Goal: Task Accomplishment & Management: Manage account settings

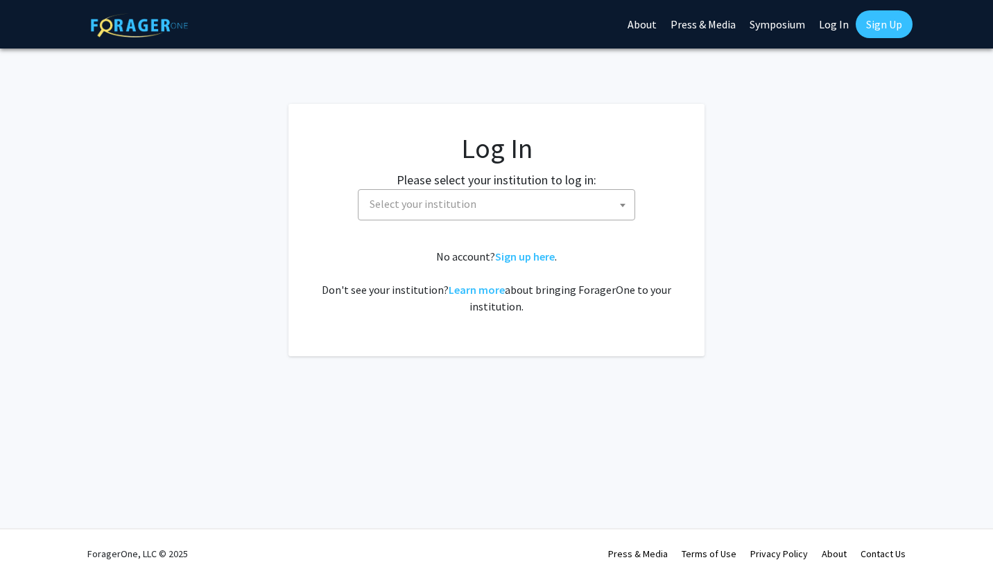
click at [478, 214] on span "Select your institution" at bounding box center [499, 204] width 270 height 28
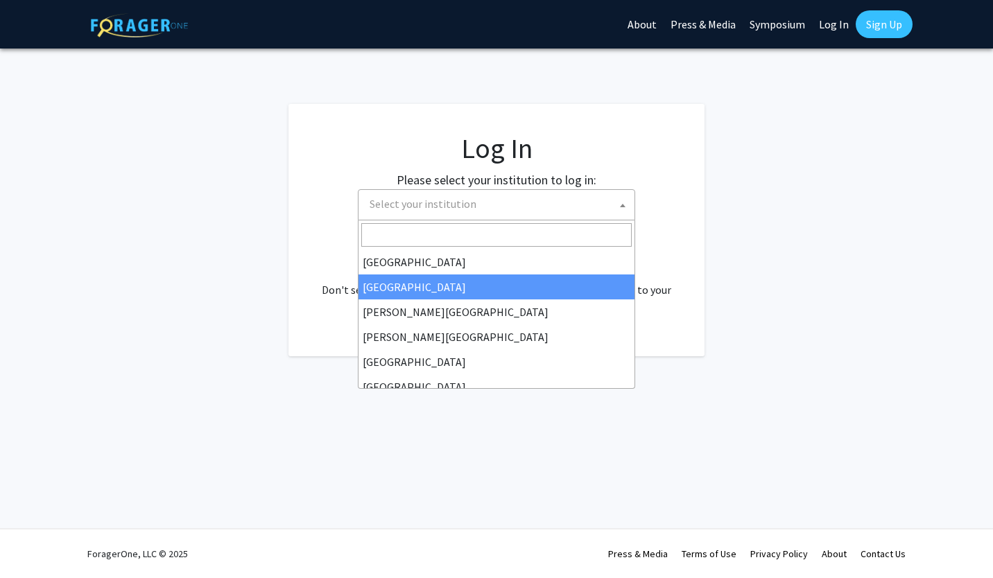
select select "10"
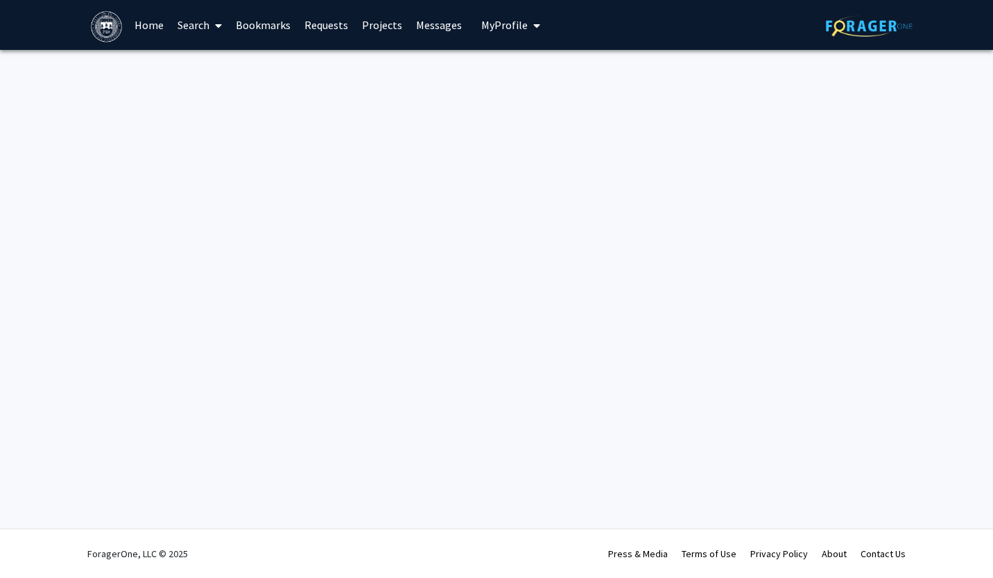
click at [135, 28] on link "Home" at bounding box center [149, 25] width 43 height 49
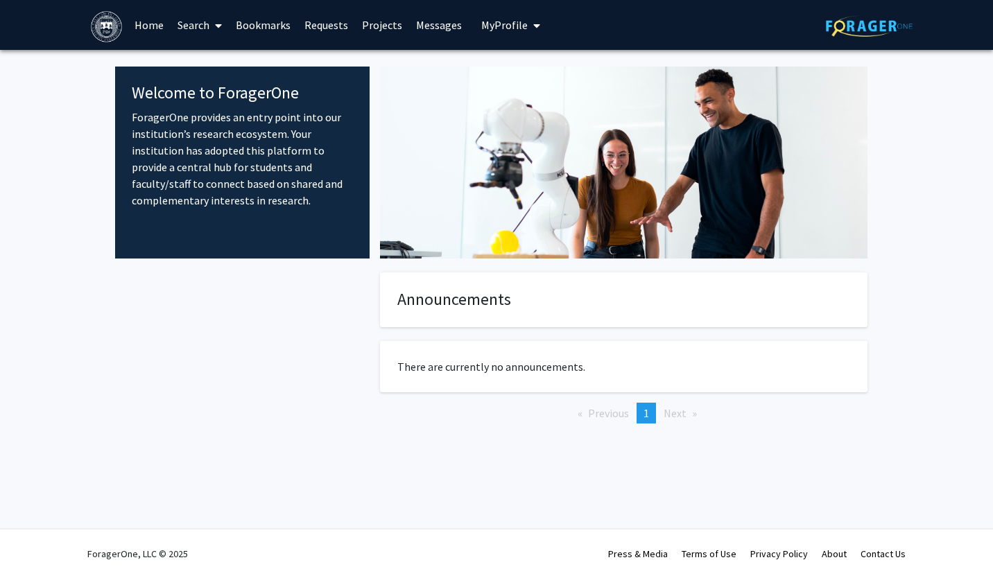
click at [208, 159] on p "ForagerOne provides an entry point into our institution’s research ecosystem. Y…" at bounding box center [242, 159] width 221 height 100
click at [148, 25] on link "Home" at bounding box center [149, 25] width 43 height 49
click at [184, 25] on link "Search" at bounding box center [200, 25] width 58 height 49
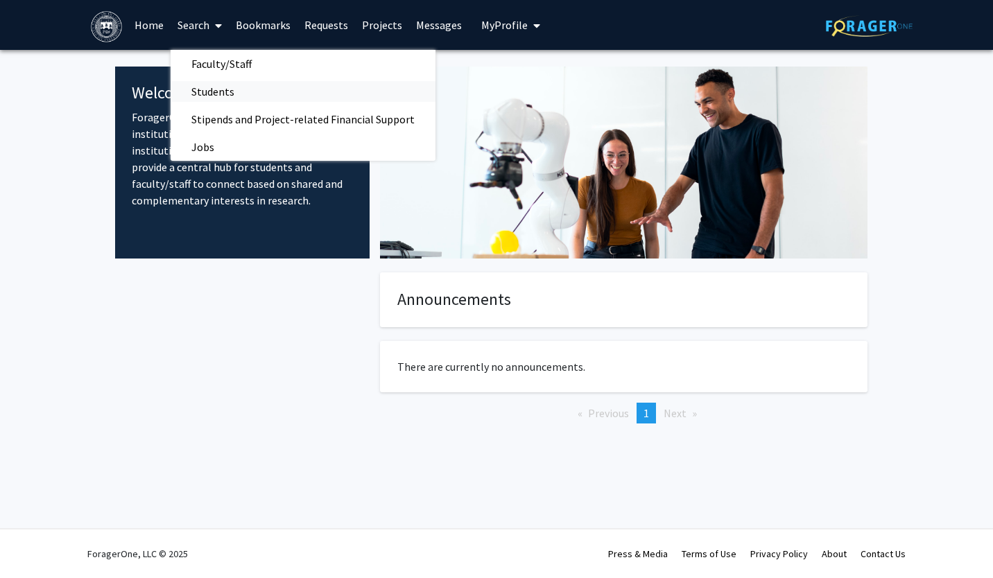
click at [228, 87] on span "Students" at bounding box center [213, 92] width 85 height 28
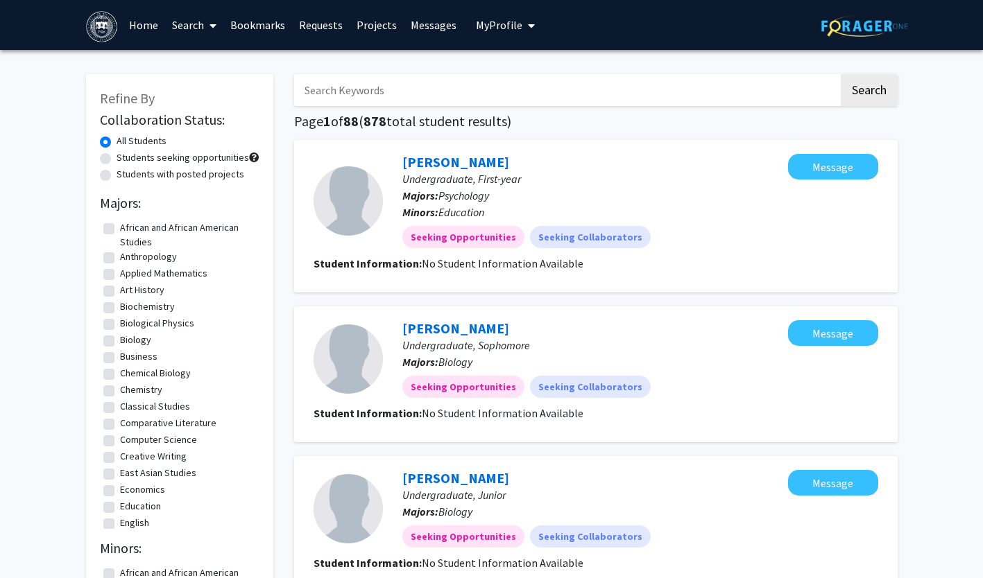
click at [502, 30] on span "My Profile" at bounding box center [499, 25] width 46 height 14
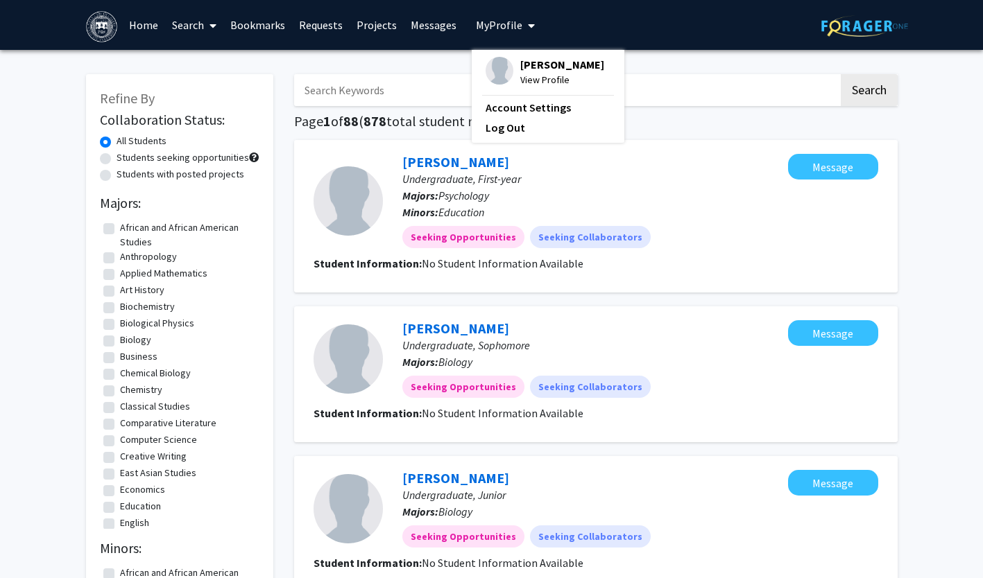
click at [534, 87] on span "View Profile" at bounding box center [562, 79] width 84 height 15
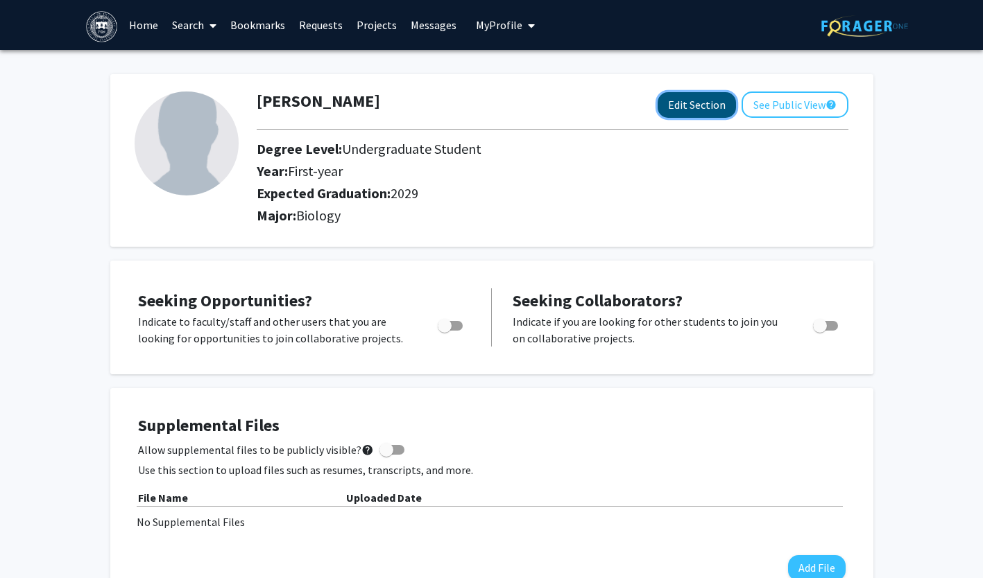
click at [691, 107] on button "Edit Section" at bounding box center [696, 105] width 78 height 26
select select "first-year"
select select "2029"
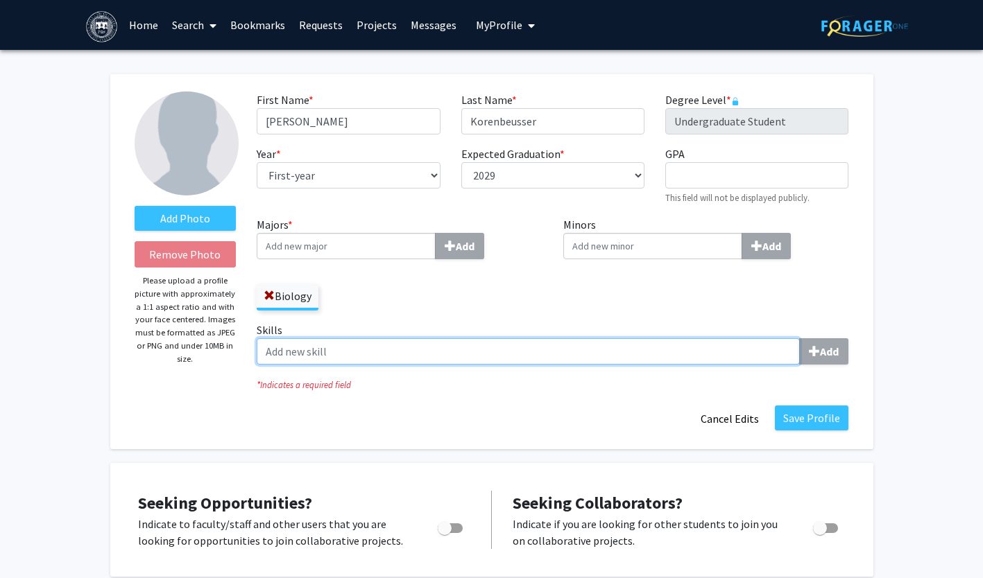
click at [477, 364] on input "Skills Add" at bounding box center [528, 351] width 543 height 26
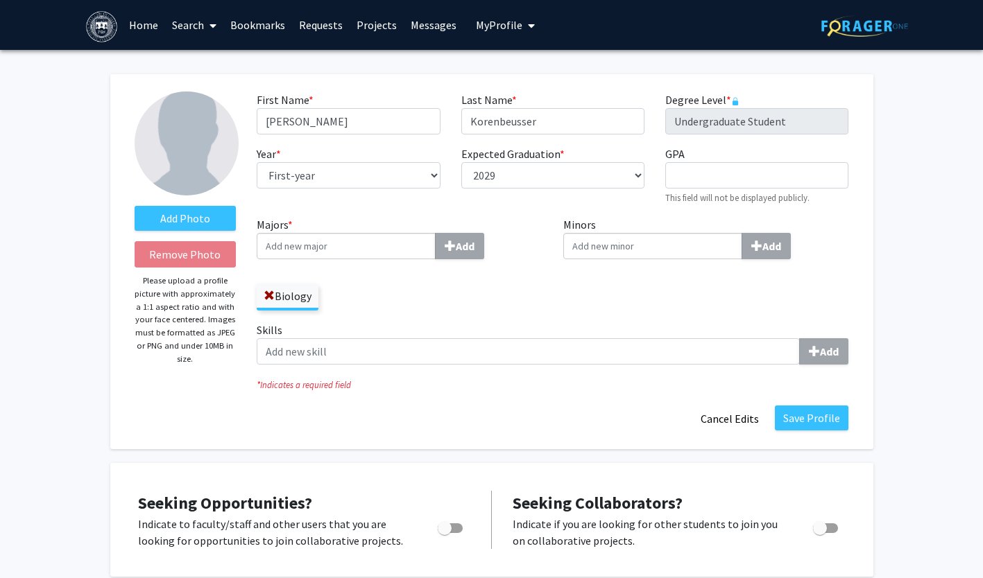
click at [458, 420] on div "Save Profile Cancel Edits" at bounding box center [552, 419] width 612 height 26
